Goal: Information Seeking & Learning: Learn about a topic

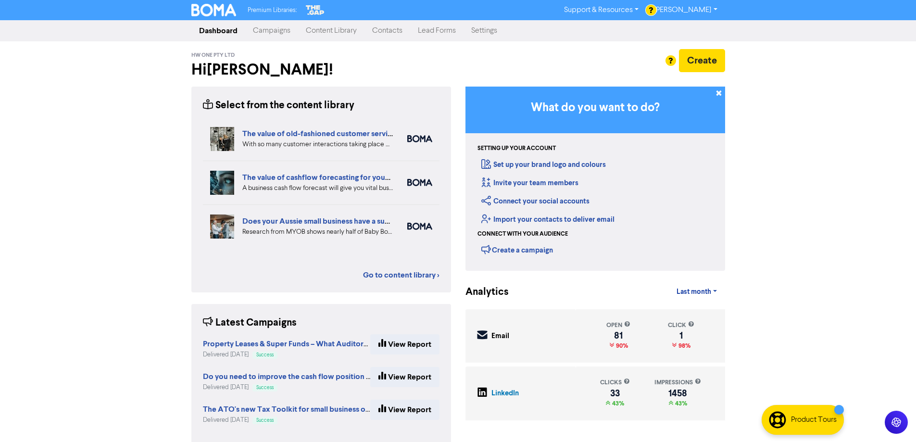
drag, startPoint x: 325, startPoint y: 34, endPoint x: 329, endPoint y: 37, distance: 5.1
click at [325, 34] on link "Content Library" at bounding box center [331, 30] width 66 height 19
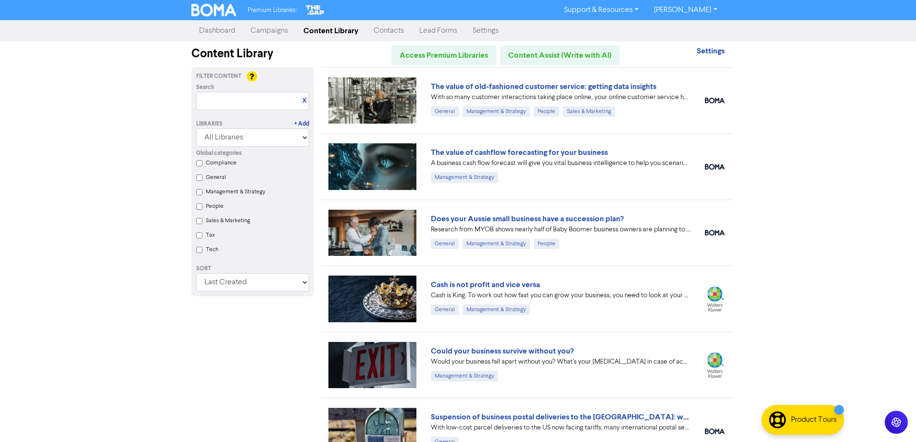
click at [252, 33] on link "Campaigns" at bounding box center [269, 30] width 53 height 19
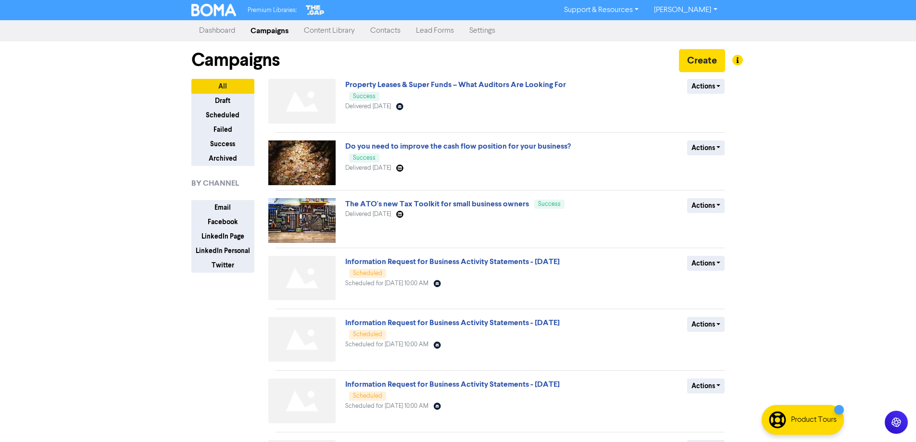
click at [209, 35] on link "Dashboard" at bounding box center [216, 30] width 51 height 19
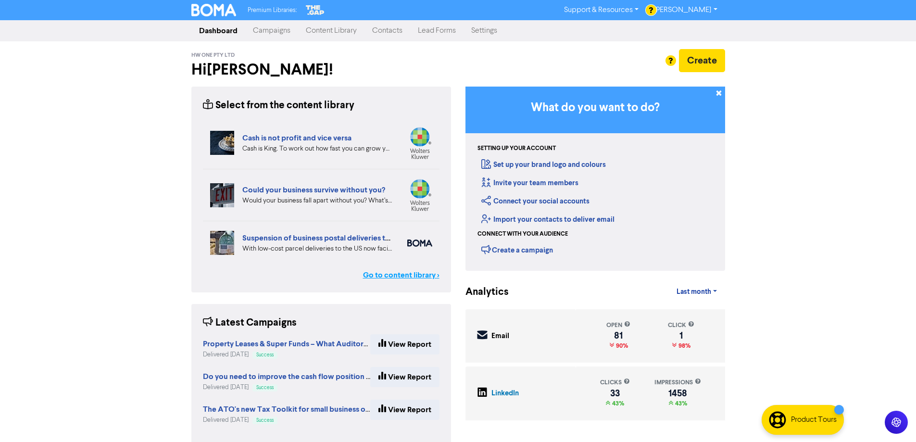
click at [392, 273] on link "Go to content library >" at bounding box center [401, 275] width 76 height 12
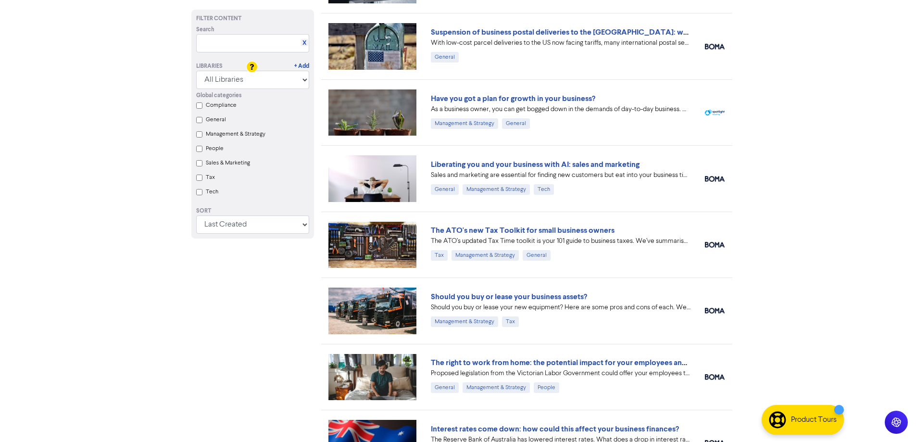
scroll to position [433, 0]
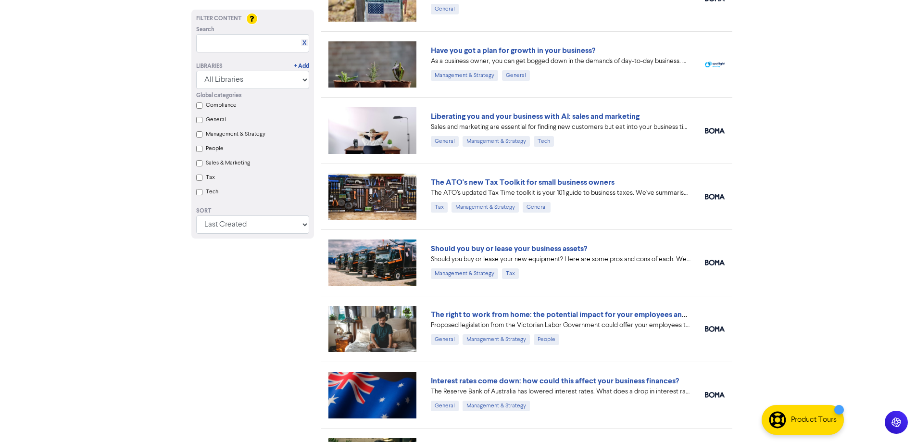
drag, startPoint x: 525, startPoint y: 334, endPoint x: 12, endPoint y: 324, distance: 514.0
click at [484, 250] on link "Should you buy or lease your business assets?" at bounding box center [509, 249] width 156 height 10
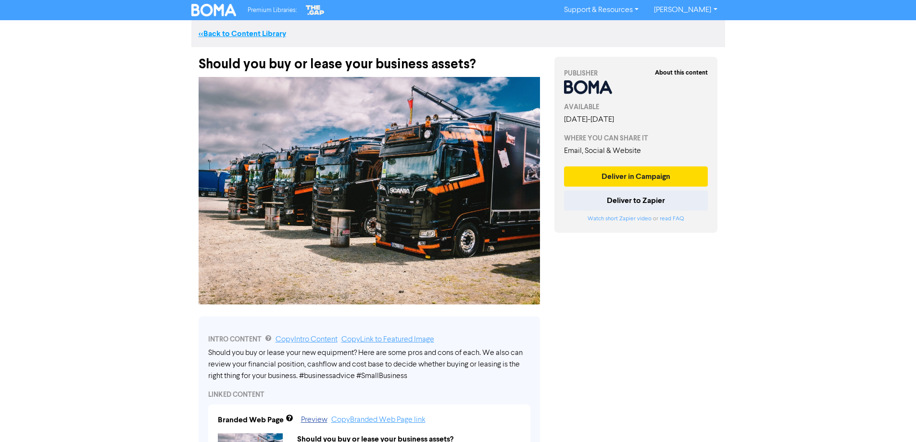
click at [236, 34] on link "<< Back to Content Library" at bounding box center [242, 34] width 87 height 10
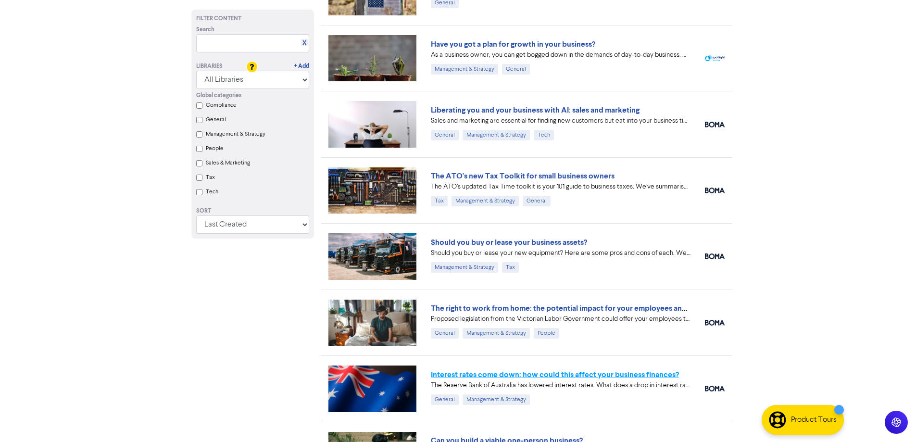
scroll to position [583, 0]
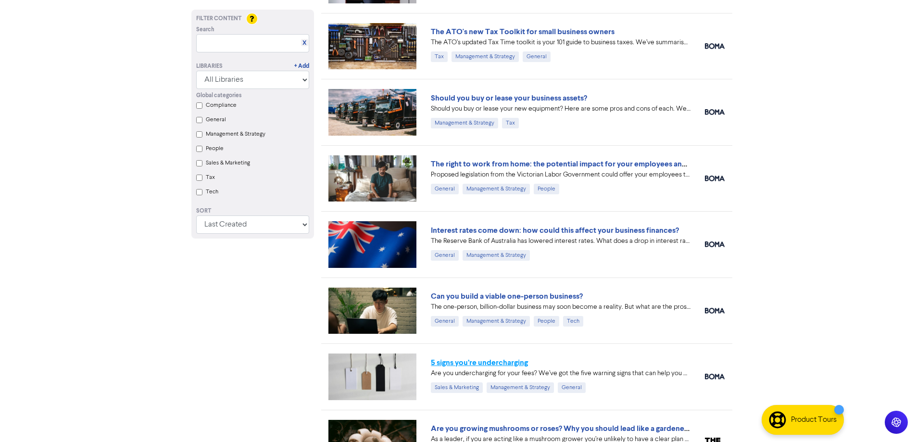
click at [508, 362] on link "5 signs you’re undercharging" at bounding box center [479, 363] width 97 height 10
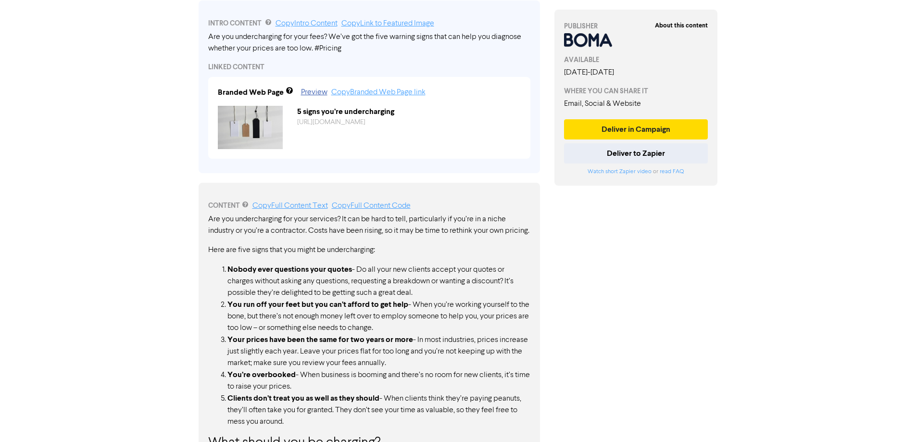
scroll to position [172, 0]
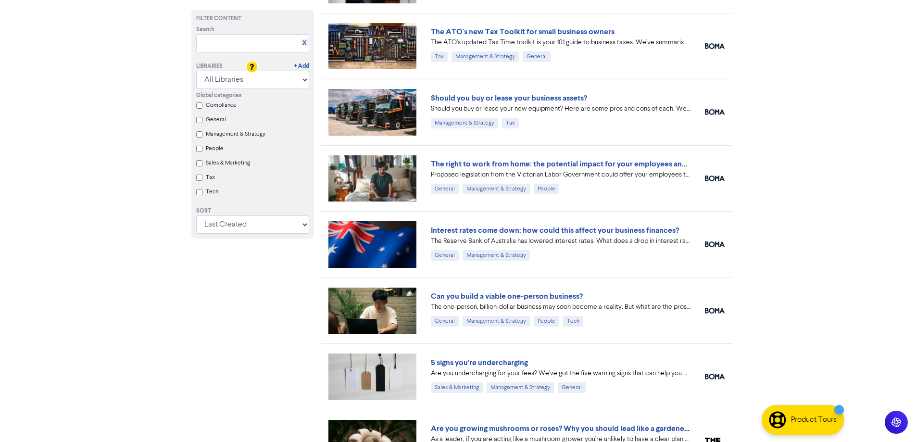
scroll to position [631, 0]
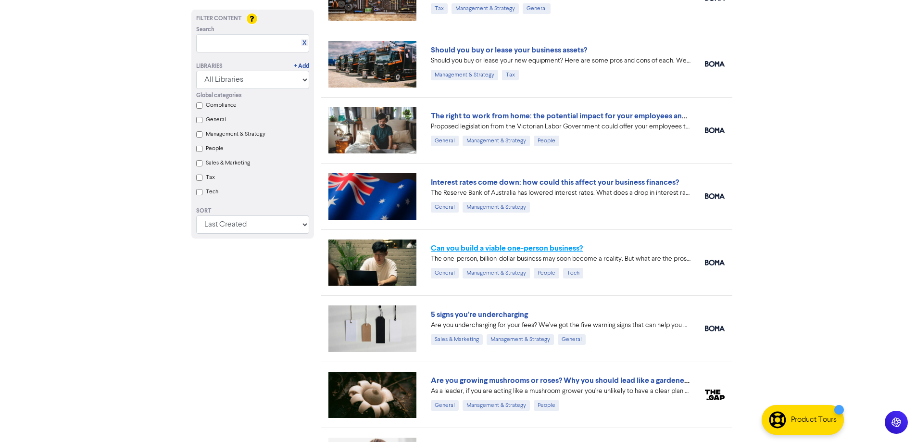
click at [494, 246] on link "Can you build a viable one-person business?" at bounding box center [507, 248] width 152 height 10
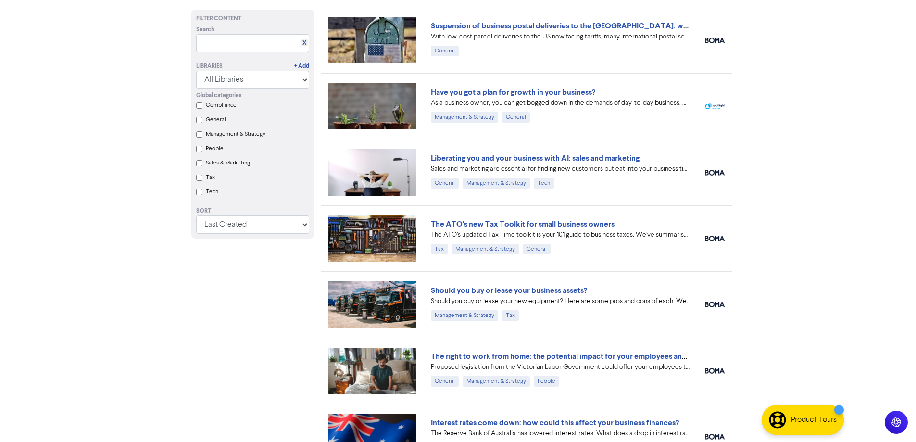
scroll to position [247, 0]
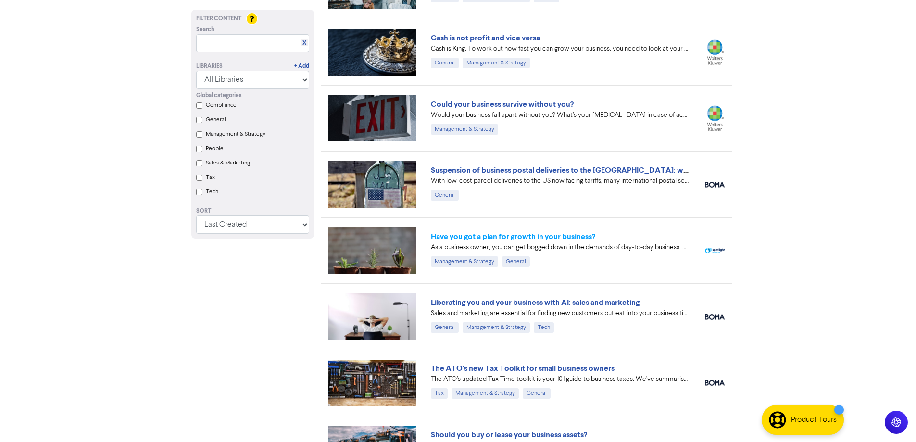
click at [550, 239] on link "Have you got a plan for growth in your business?" at bounding box center [513, 237] width 164 height 10
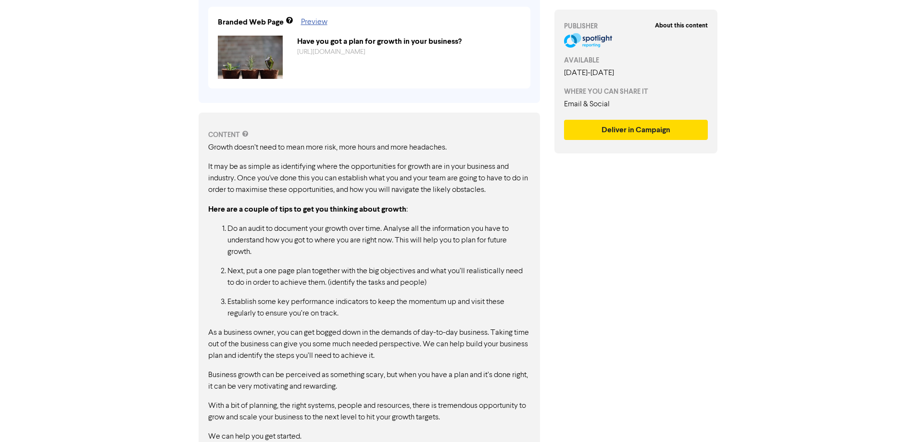
scroll to position [402, 0]
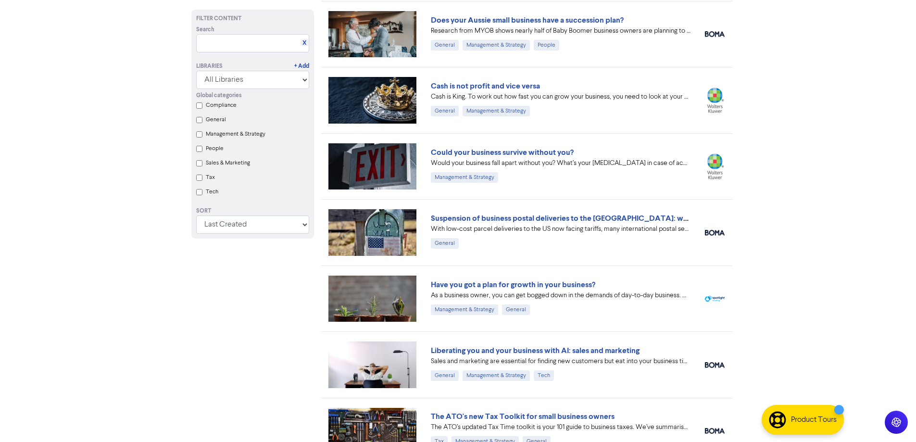
scroll to position [150, 0]
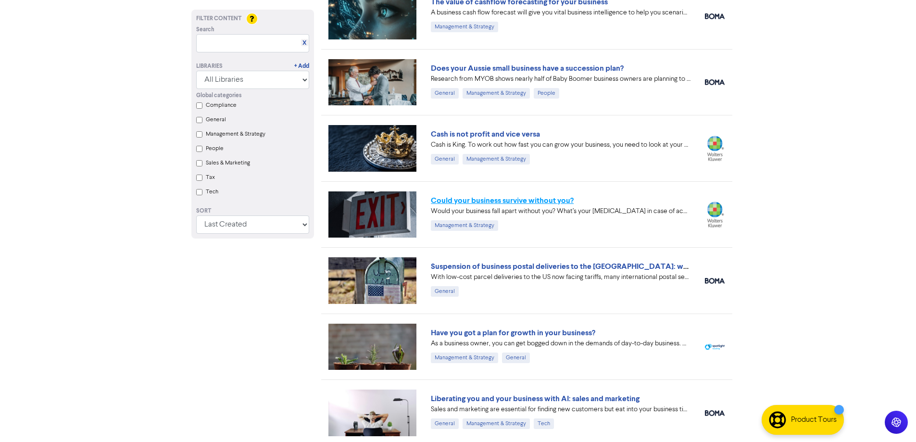
click at [511, 202] on link "Could your business survive without you?" at bounding box center [502, 201] width 143 height 10
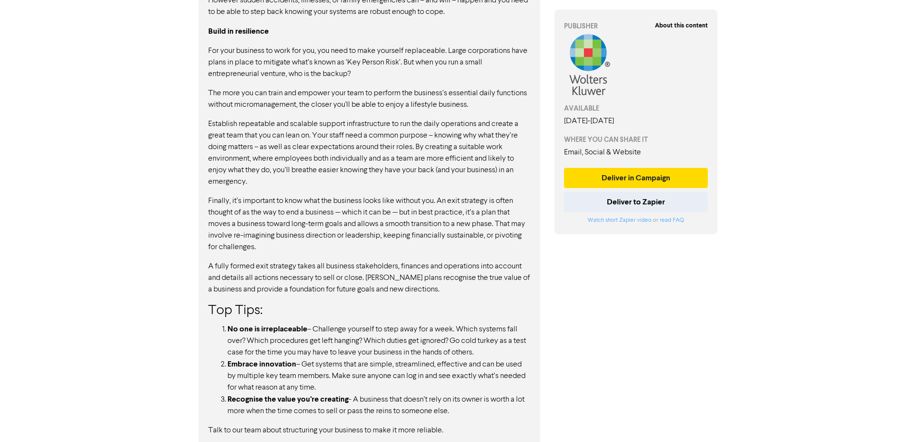
scroll to position [300, 0]
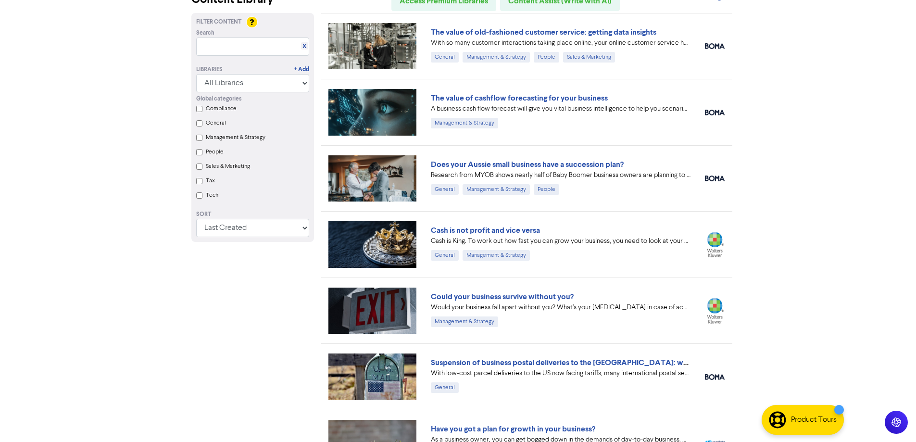
scroll to position [6, 0]
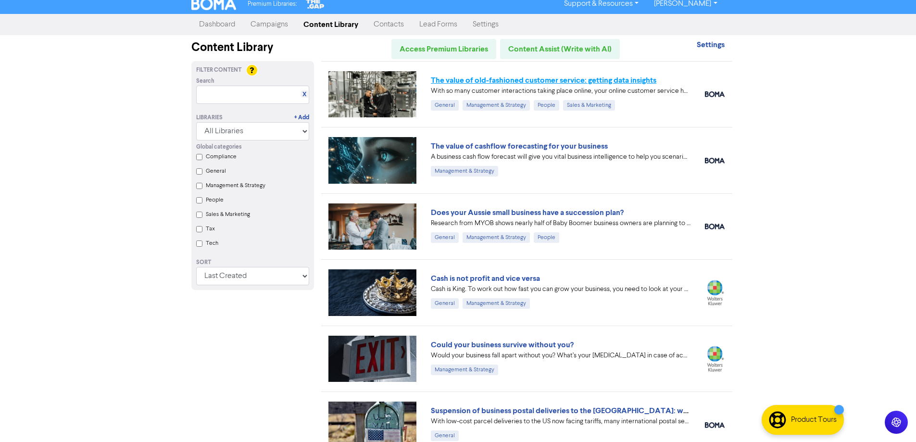
click at [556, 82] on link "The value of old-fashioned customer service: getting data insights" at bounding box center [543, 80] width 225 height 10
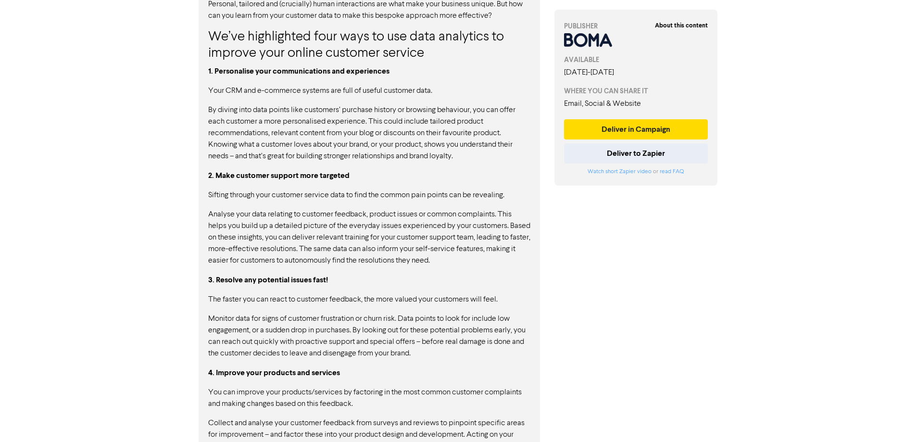
scroll to position [678, 0]
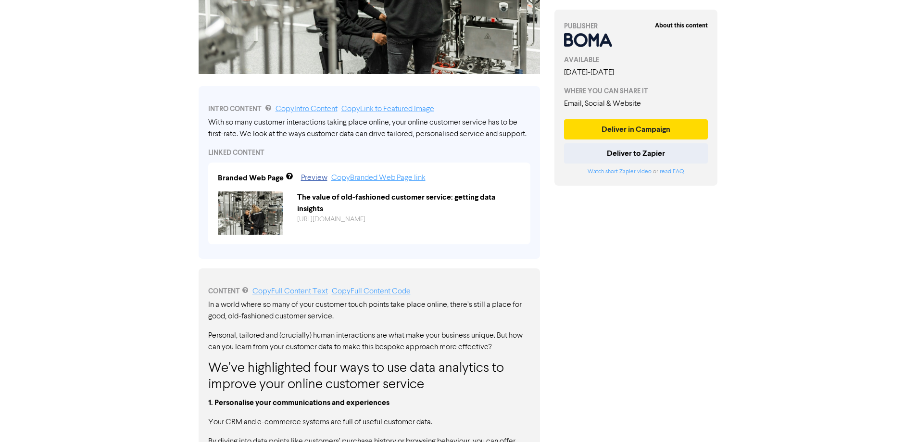
scroll to position [6, 0]
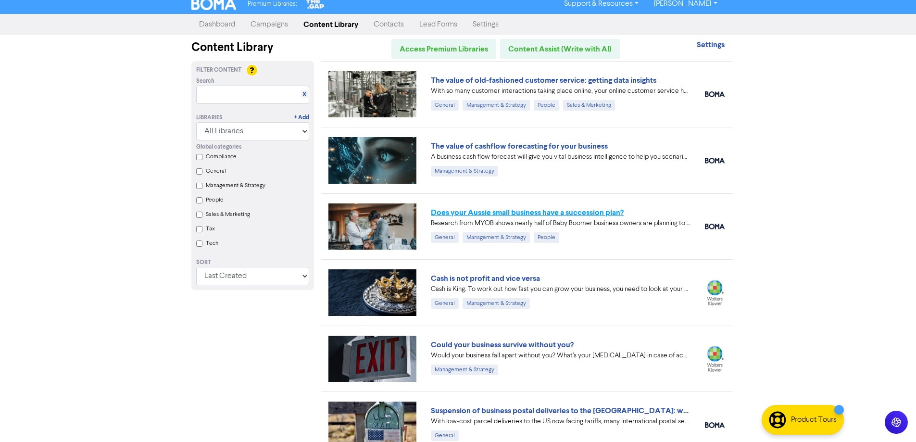
click at [554, 216] on link "Does your Aussie small business have a succession plan?" at bounding box center [527, 213] width 193 height 10
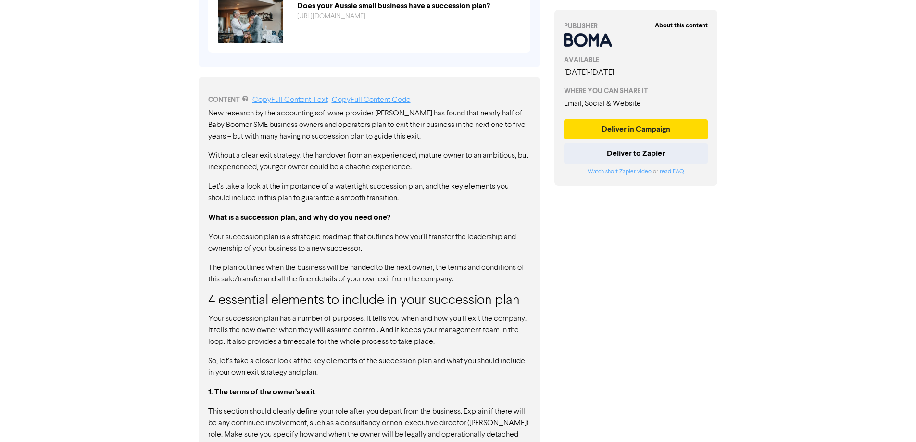
scroll to position [485, 0]
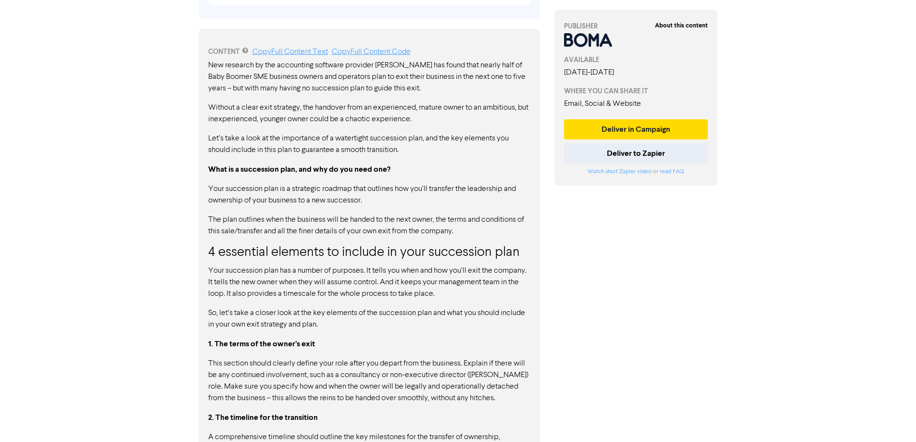
click at [604, 280] on div "About this content PUBLISHER AVAILABLE September 16th, 2025 - March 31st, 2026 …" at bounding box center [636, 105] width 178 height 1087
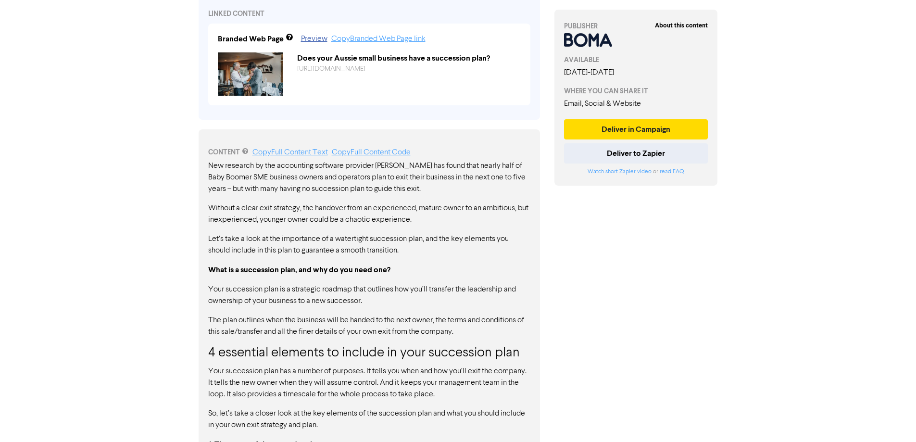
scroll to position [529, 0]
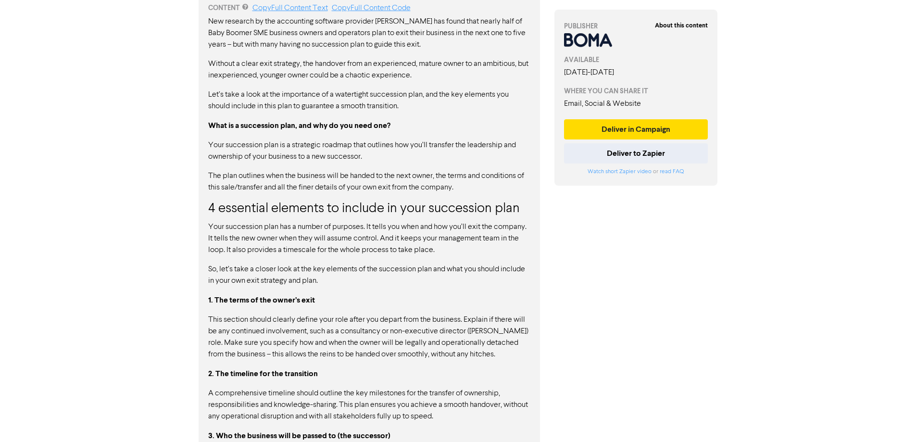
click at [714, 312] on div "About this content PUBLISHER AVAILABLE September 16th, 2025 - March 31st, 2026 …" at bounding box center [636, 61] width 178 height 1087
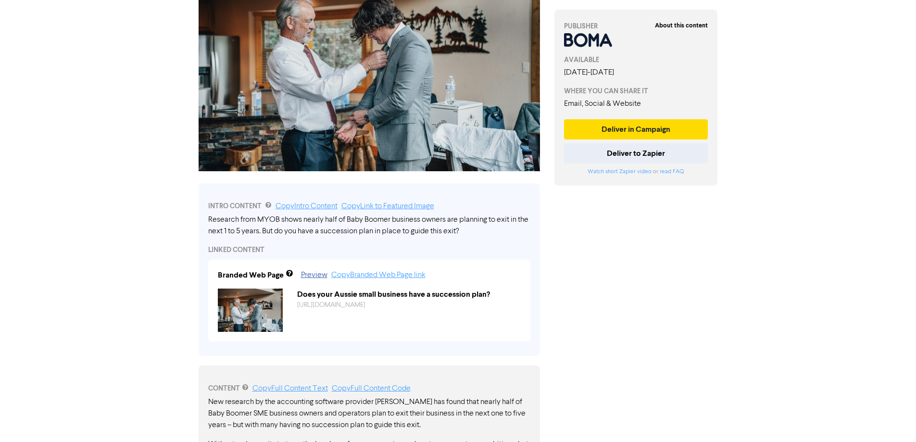
scroll to position [0, 0]
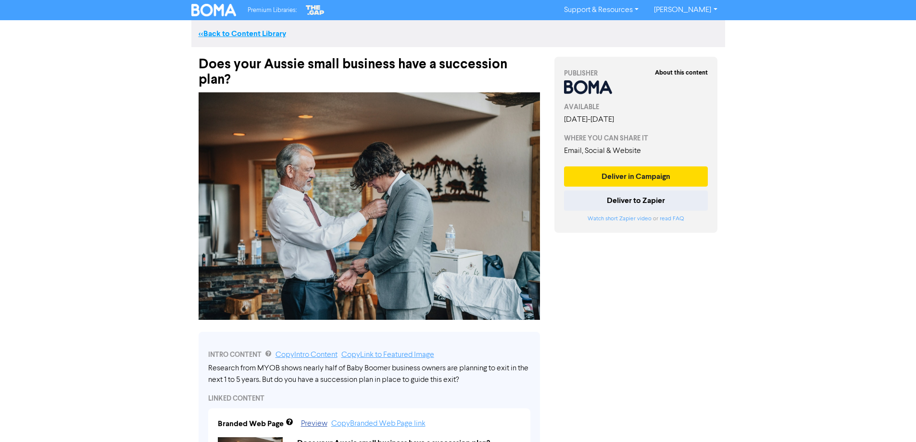
click at [237, 33] on link "<< Back to Content Library" at bounding box center [242, 34] width 87 height 10
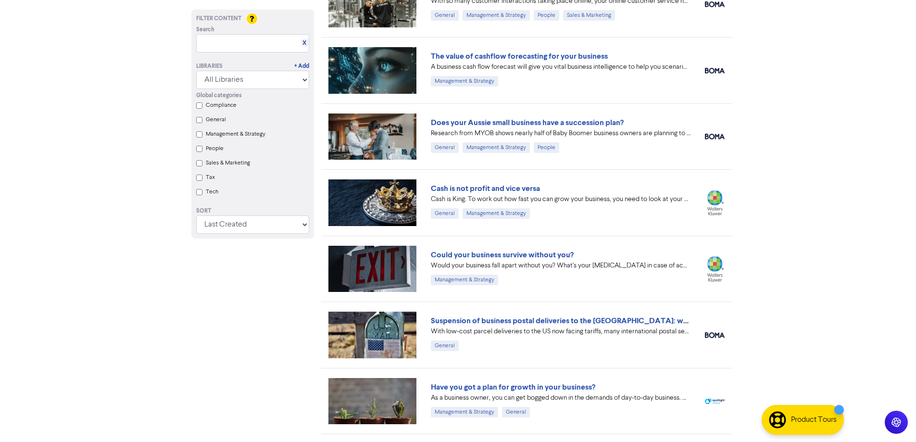
scroll to position [192, 0]
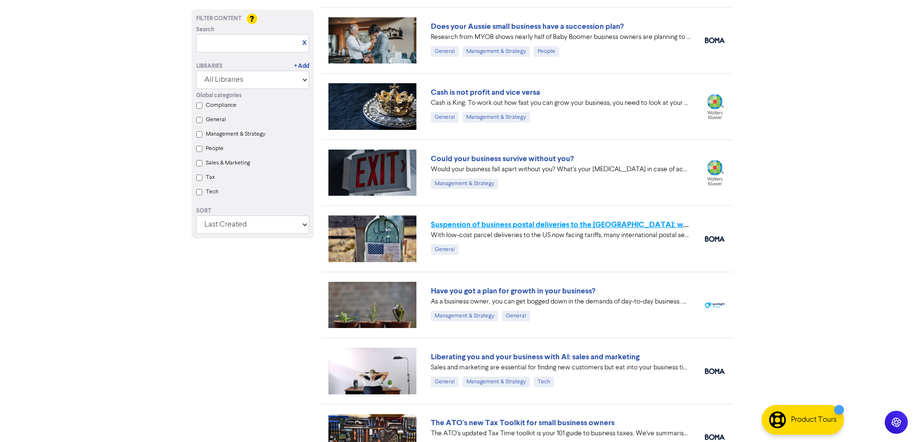
click at [493, 229] on link "Suspension of business postal deliveries to the US: what options do you have?" at bounding box center [600, 225] width 338 height 10
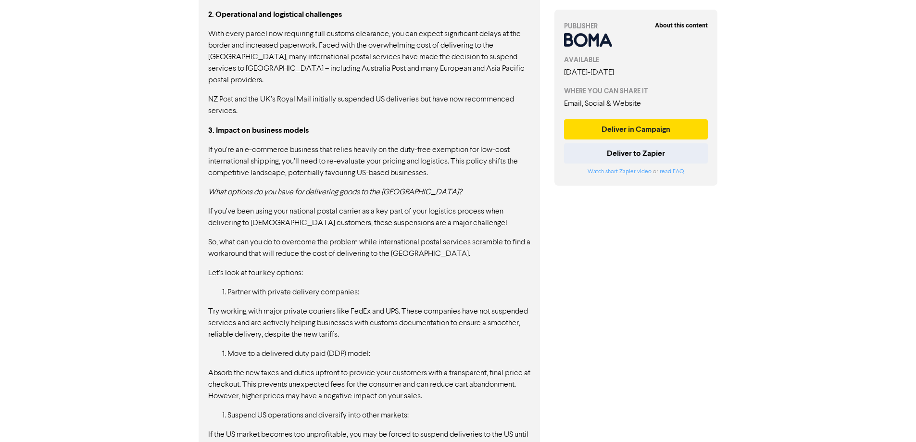
scroll to position [768, 0]
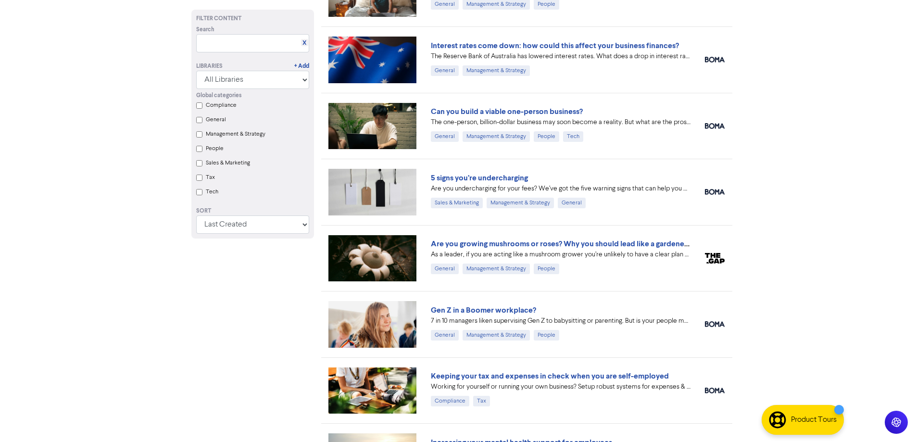
scroll to position [192, 0]
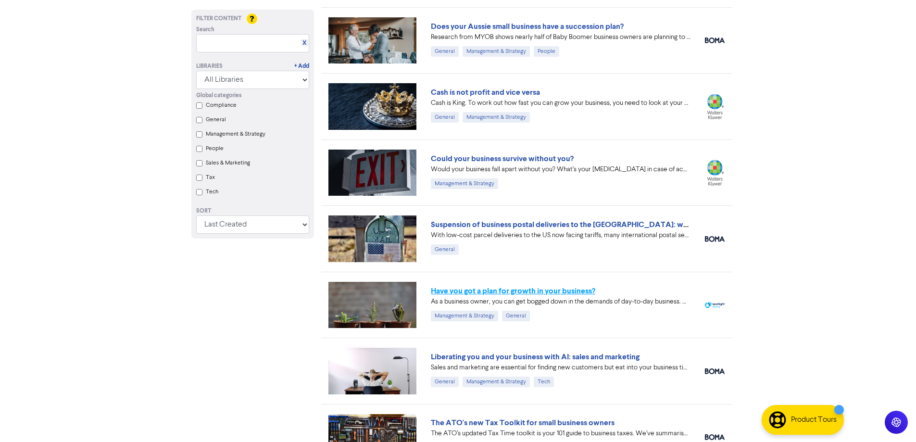
click at [555, 292] on link "Have you got a plan for growth in your business?" at bounding box center [513, 291] width 164 height 10
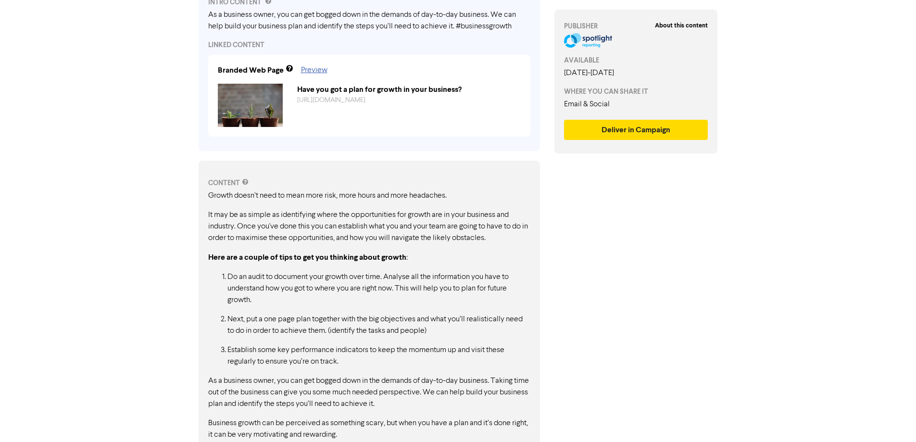
scroll to position [402, 0]
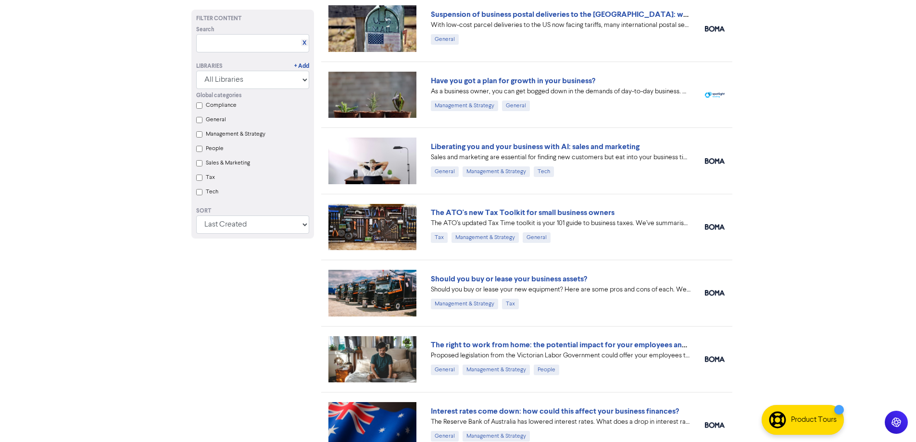
scroll to position [192, 0]
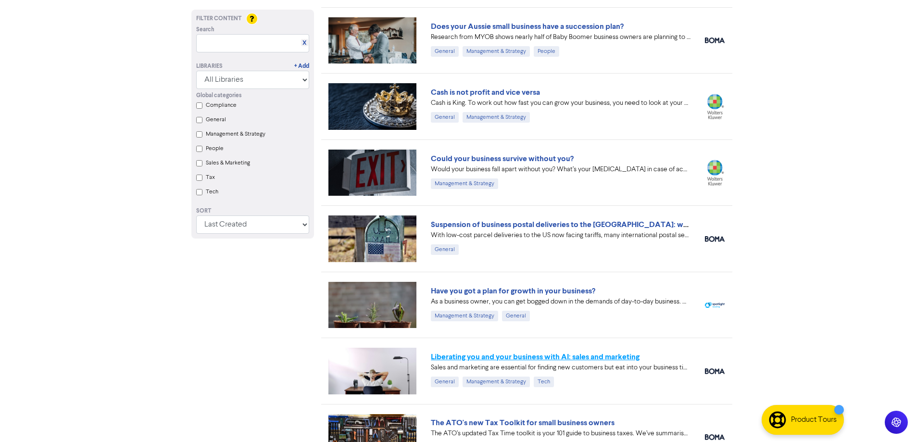
click at [565, 360] on link "Liberating you and your business with AI: sales and marketing" at bounding box center [535, 357] width 209 height 10
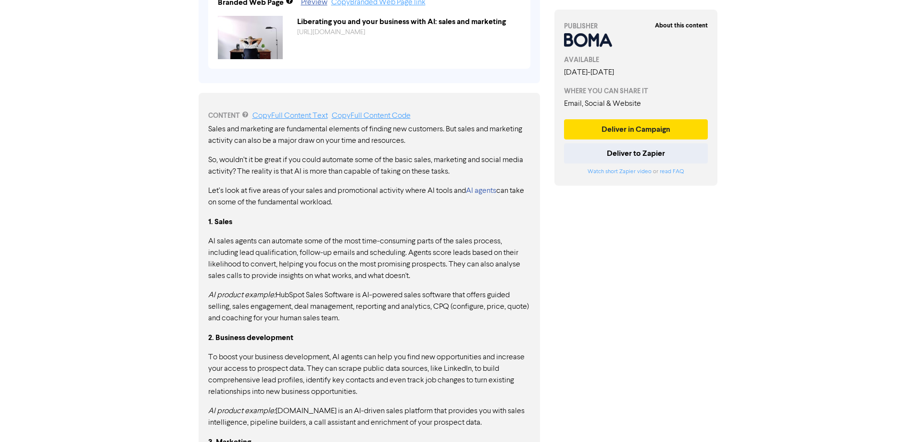
scroll to position [481, 0]
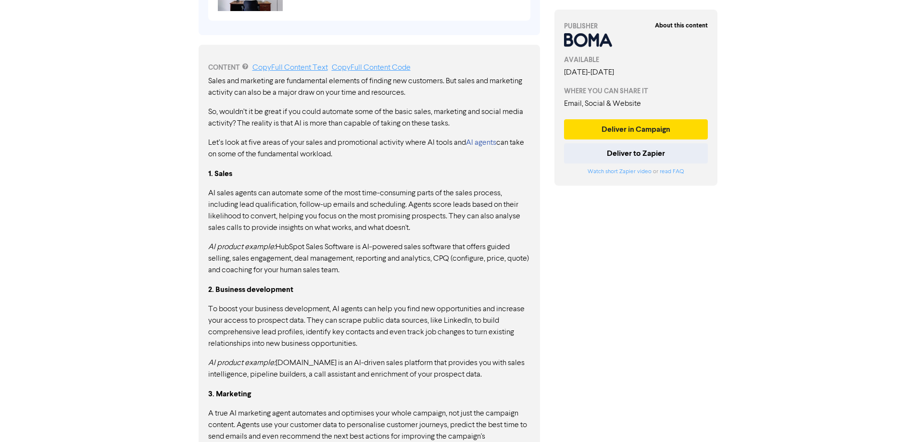
click at [527, 362] on p "AI product example: Apollo.io is an AI-driven sales platform that provides you …" at bounding box center [369, 368] width 322 height 23
click at [616, 337] on div "About this content PUBLISHER AVAILABLE September 1st, 2025 - December 19th, 202…" at bounding box center [636, 171] width 178 height 1210
click at [548, 290] on div "About this content PUBLISHER AVAILABLE September 1st, 2025 - December 19th, 202…" at bounding box center [636, 171] width 178 height 1210
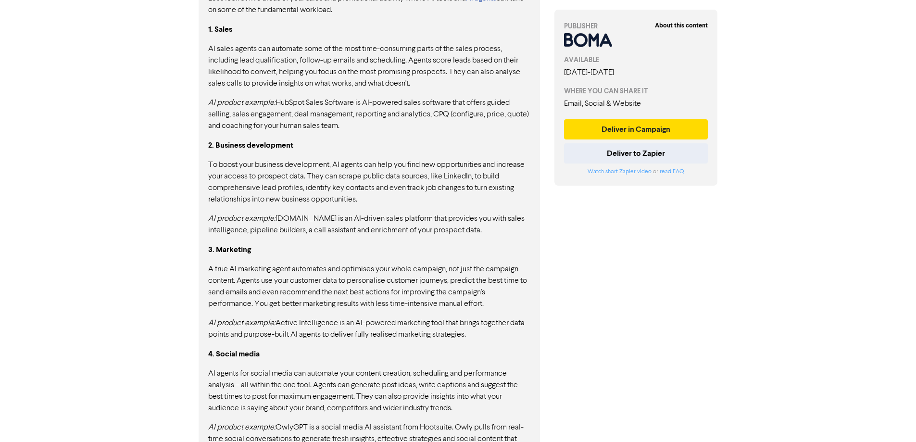
scroll to position [673, 0]
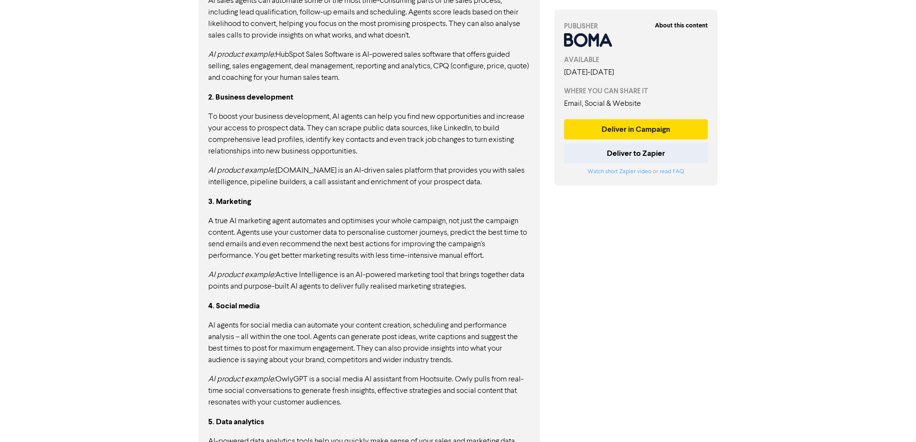
click at [506, 321] on p "AI agents for social media can automate your content creation, scheduling and p…" at bounding box center [369, 343] width 322 height 46
click at [397, 295] on div "Sales and marketing are fundamental elements of finding new customers. But sale…" at bounding box center [369, 224] width 322 height 683
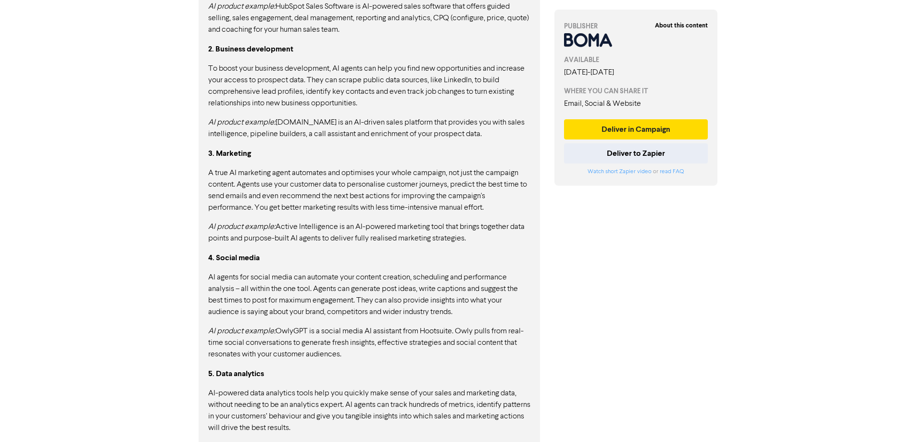
click at [378, 246] on div "Sales and marketing are fundamental elements of finding new customers. But sale…" at bounding box center [369, 176] width 322 height 683
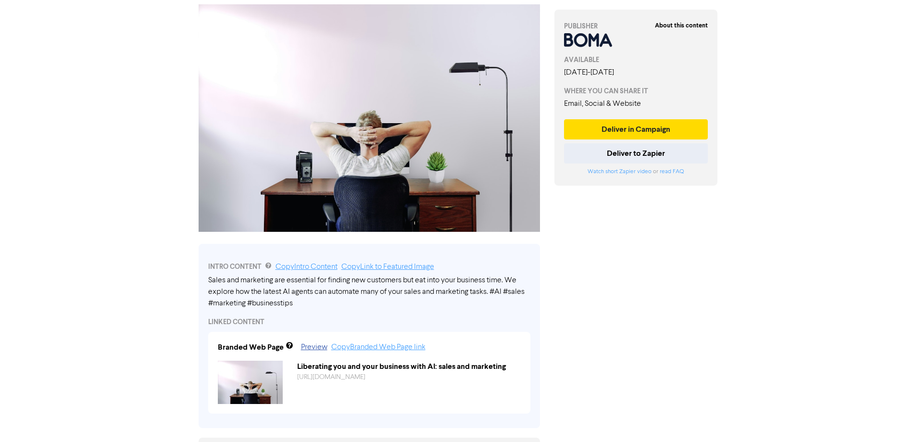
scroll to position [0, 0]
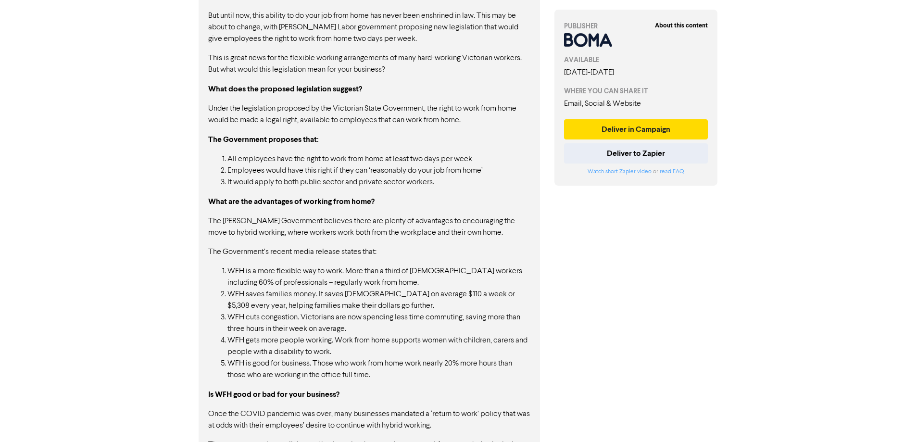
scroll to position [817, 0]
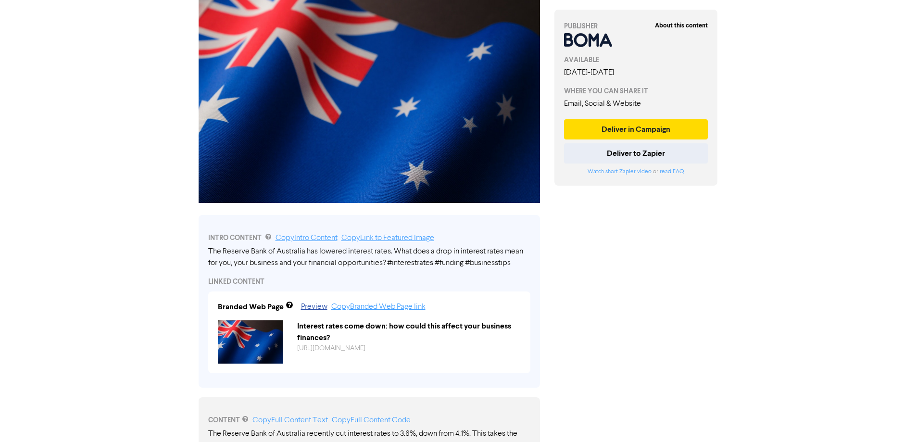
scroll to position [21, 0]
